Goal: Transaction & Acquisition: Purchase product/service

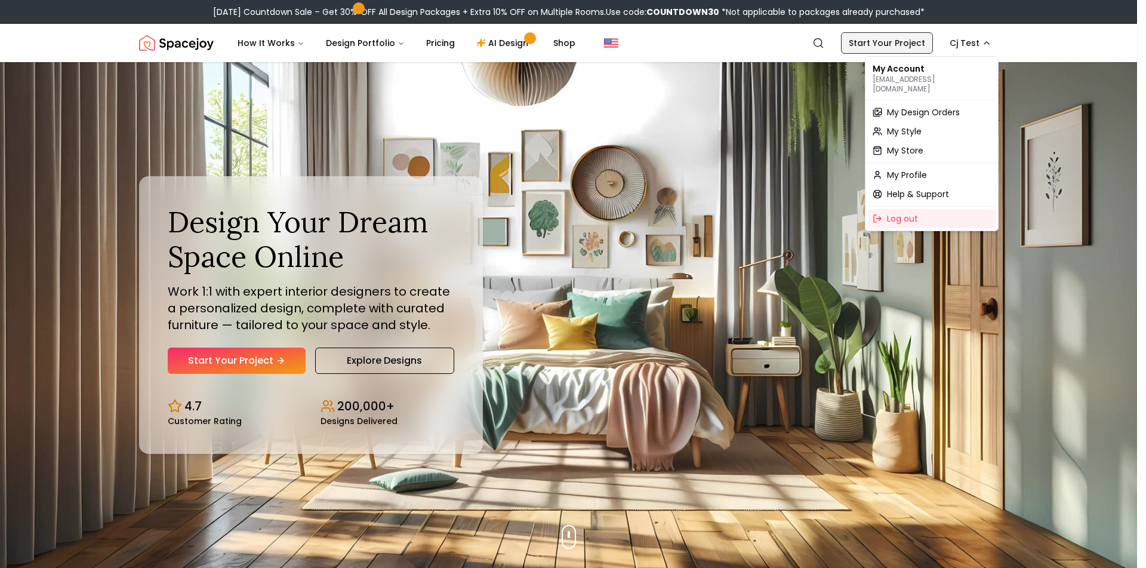
drag, startPoint x: 850, startPoint y: 28, endPoint x: 858, endPoint y: 35, distance: 10.2
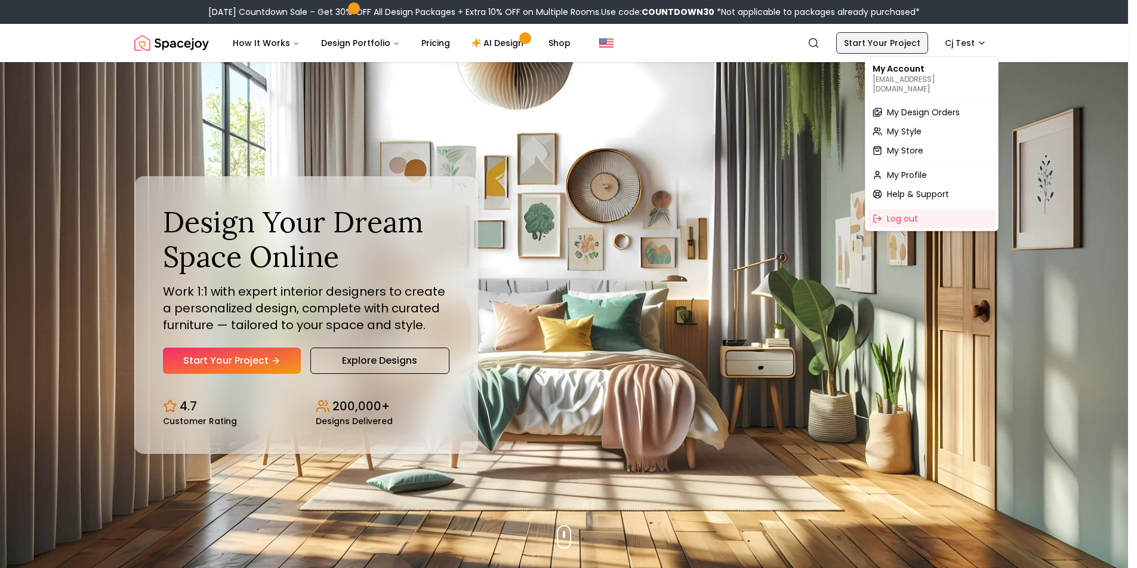
click at [863, 40] on link "Start Your Project" at bounding box center [882, 42] width 92 height 21
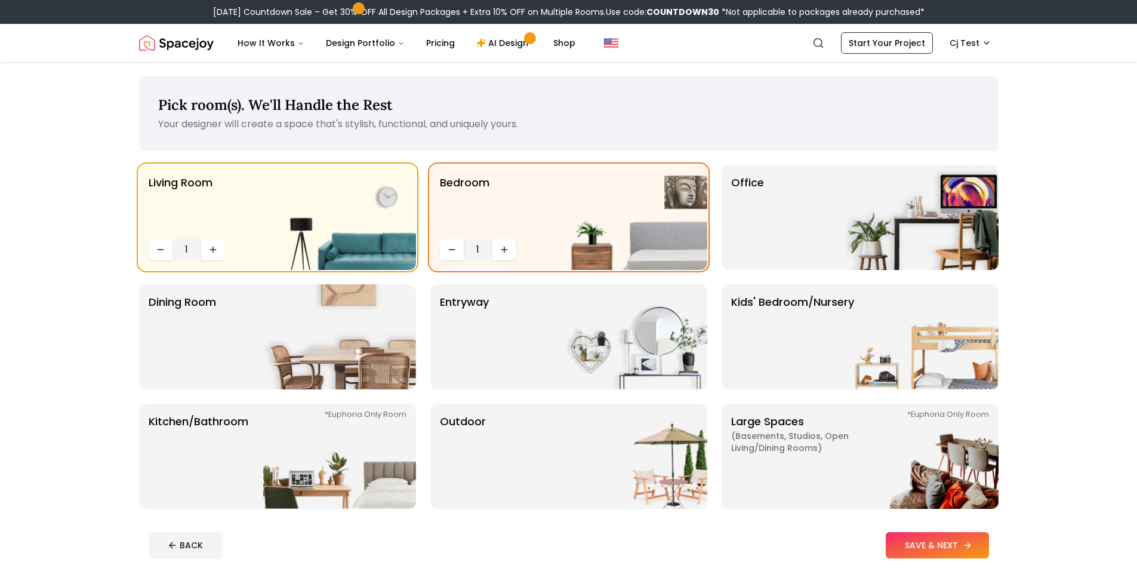
click at [922, 541] on button "SAVE & NEXT" at bounding box center [937, 545] width 103 height 26
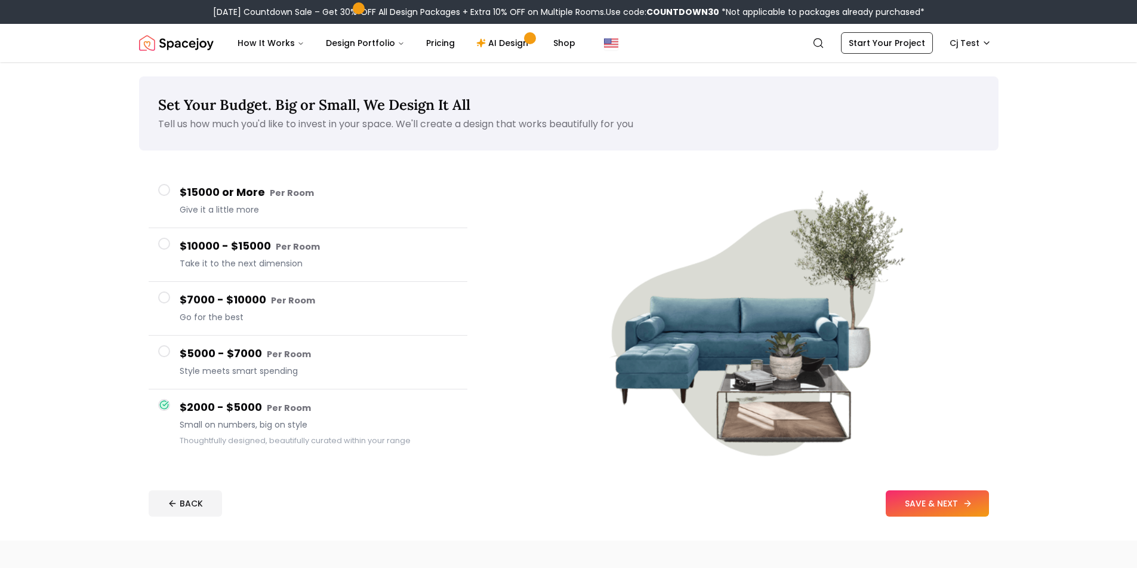
click at [949, 512] on button "SAVE & NEXT" at bounding box center [937, 503] width 103 height 26
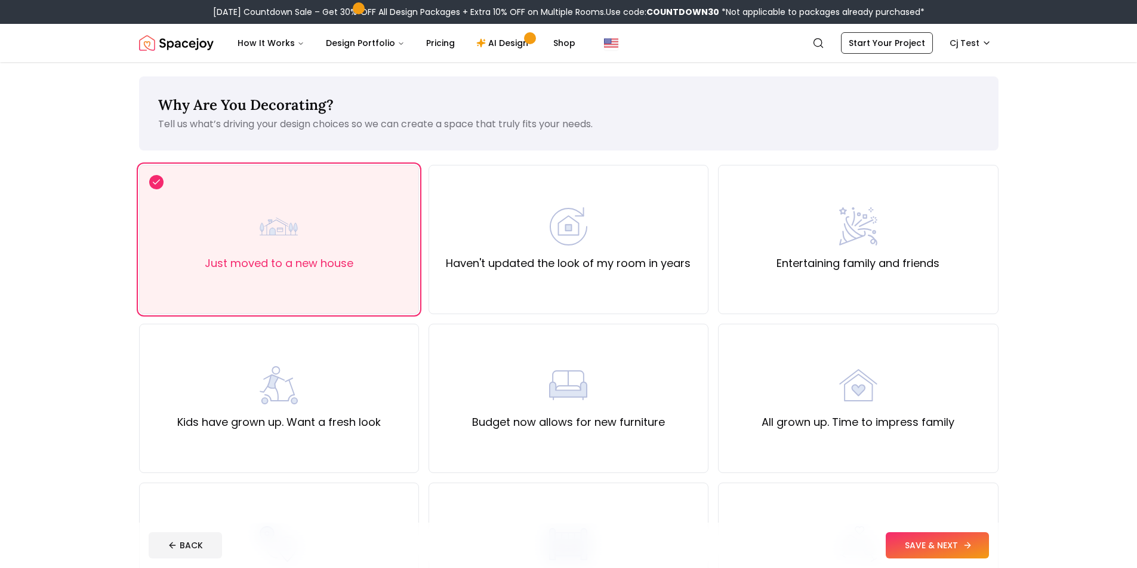
click at [927, 544] on button "SAVE & NEXT" at bounding box center [937, 545] width 103 height 26
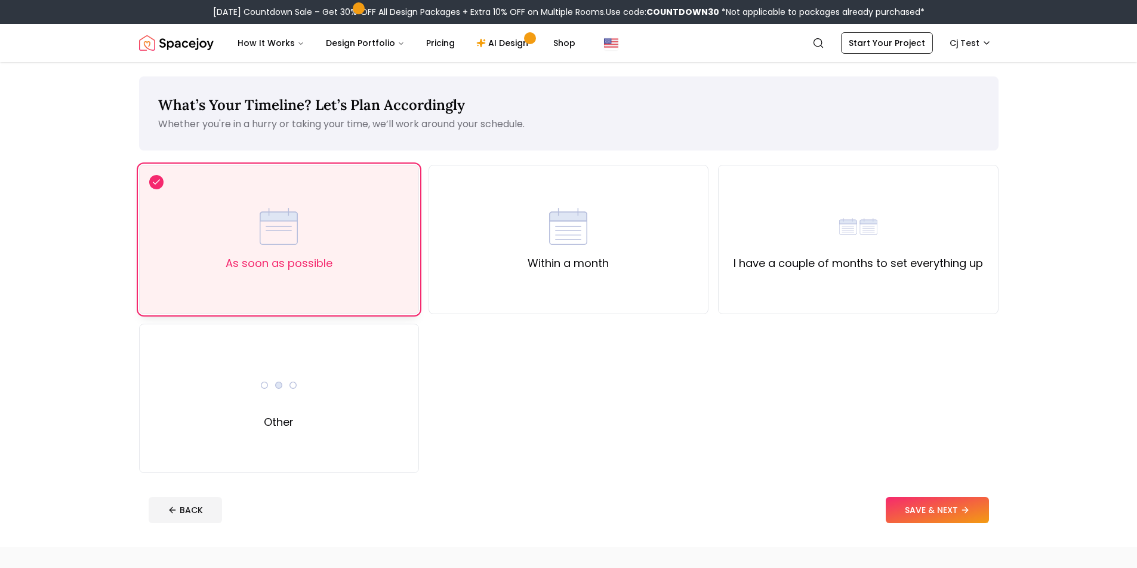
click at [337, 256] on div "As soon as possible" at bounding box center [279, 239] width 280 height 149
click at [918, 518] on button "SAVE & NEXT" at bounding box center [937, 510] width 103 height 26
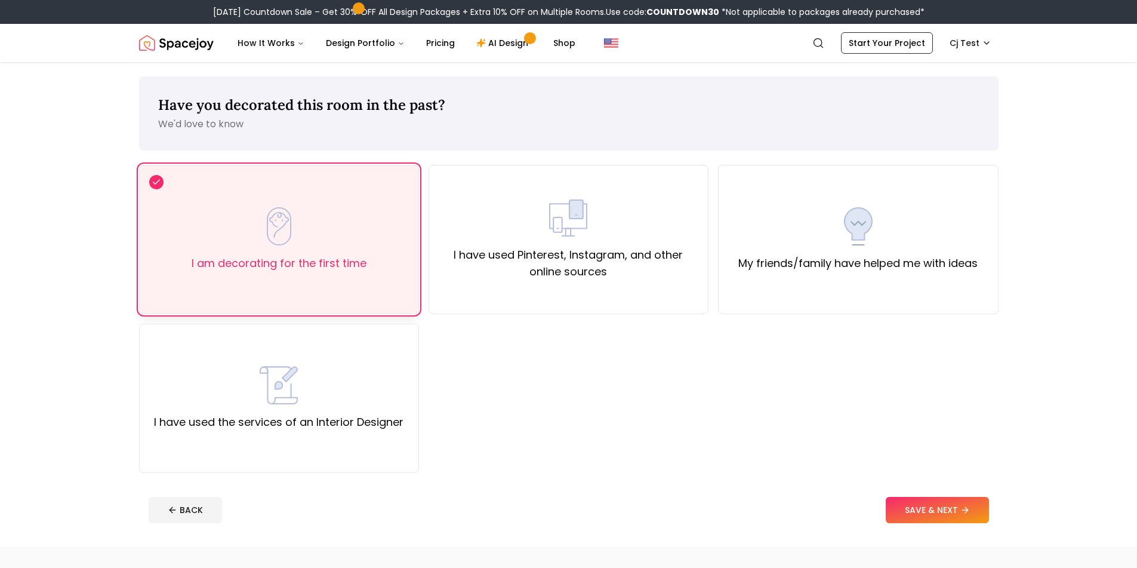
click at [291, 262] on label "I am decorating for the first time" at bounding box center [279, 263] width 175 height 17
drag, startPoint x: 932, startPoint y: 516, endPoint x: 926, endPoint y: 513, distance: 7.2
click at [931, 515] on button "SAVE & NEXT" at bounding box center [937, 510] width 103 height 26
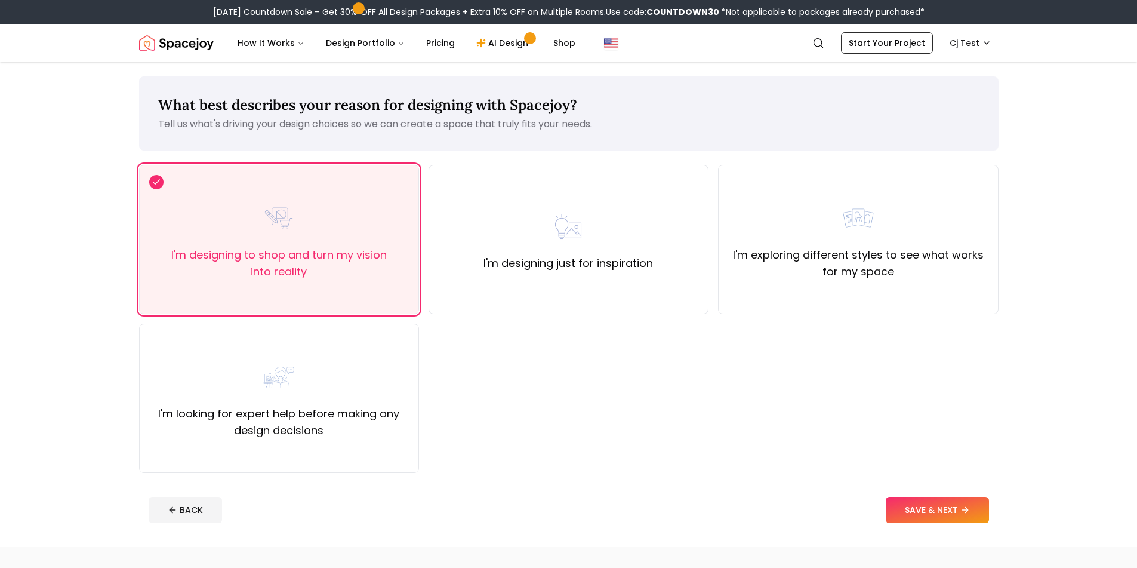
drag, startPoint x: 244, startPoint y: 226, endPoint x: 509, endPoint y: 356, distance: 295.6
click at [245, 226] on div "I'm designing to shop and turn my vision into reality" at bounding box center [279, 239] width 260 height 81
click at [915, 507] on button "SAVE & NEXT" at bounding box center [937, 510] width 103 height 26
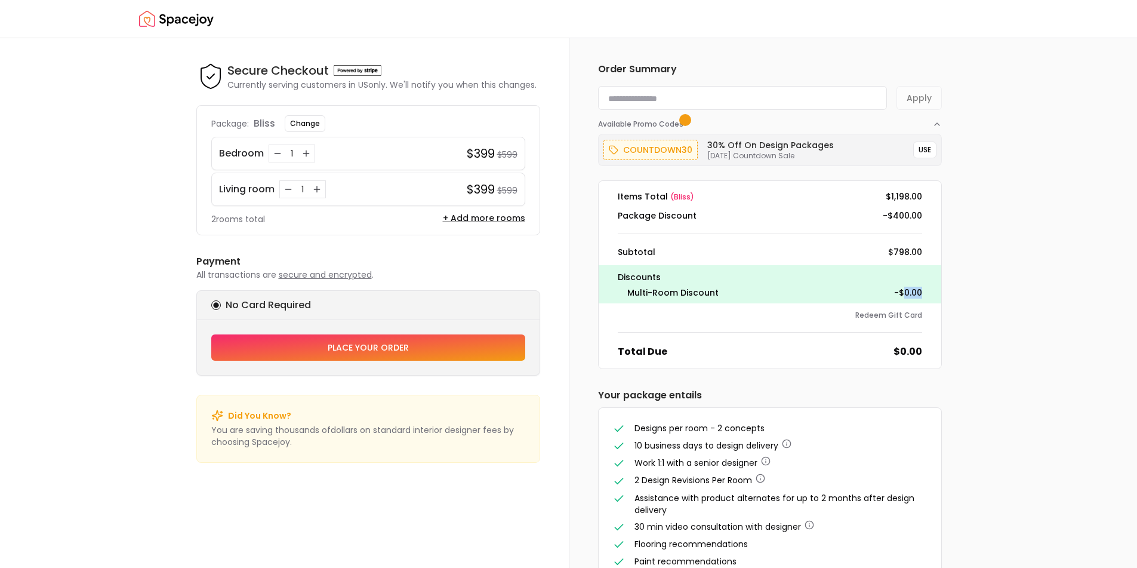
drag, startPoint x: 906, startPoint y: 291, endPoint x: 930, endPoint y: 291, distance: 23.9
click at [930, 291] on div "Discounts Multi-Room Discount -$0.00" at bounding box center [770, 284] width 343 height 38
drag, startPoint x: 927, startPoint y: 252, endPoint x: 879, endPoint y: 246, distance: 48.1
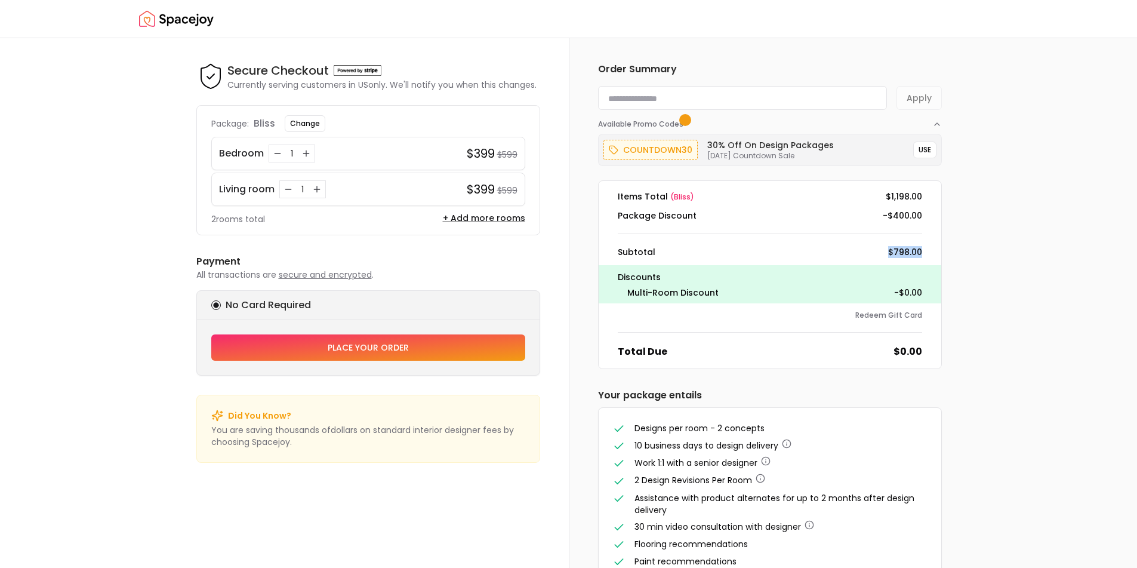
click at [879, 246] on div "Subtotal $798.00" at bounding box center [770, 252] width 324 height 12
drag, startPoint x: 922, startPoint y: 296, endPoint x: 891, endPoint y: 290, distance: 31.0
click at [891, 290] on div "Multi-Room Discount -$0.00" at bounding box center [770, 293] width 304 height 12
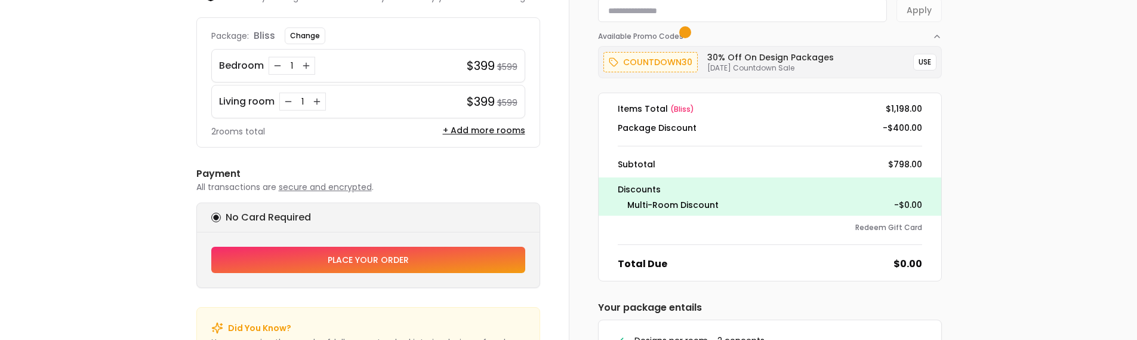
scroll to position [119, 0]
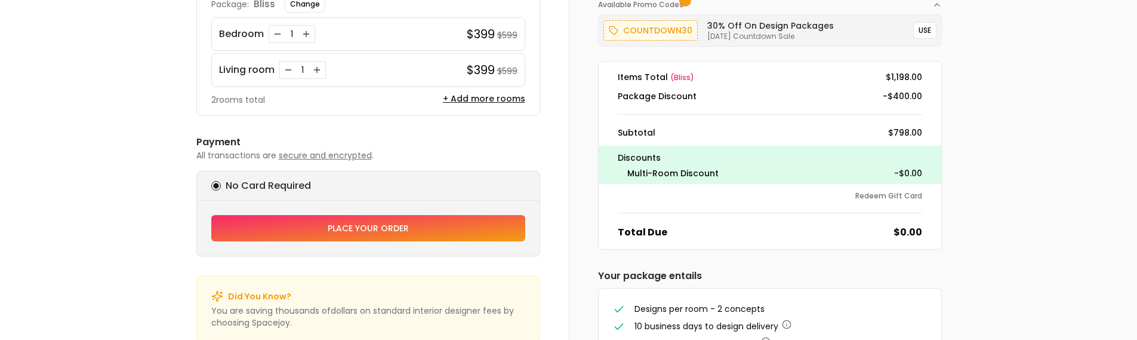
drag, startPoint x: 207, startPoint y: 95, endPoint x: 211, endPoint y: 88, distance: 8.1
click at [208, 91] on div "Package: bliss Change Bedroom 1 $399 $599 Living room 1 $399 $599 2 rooms total…" at bounding box center [368, 51] width 344 height 130
